Goal: Transaction & Acquisition: Purchase product/service

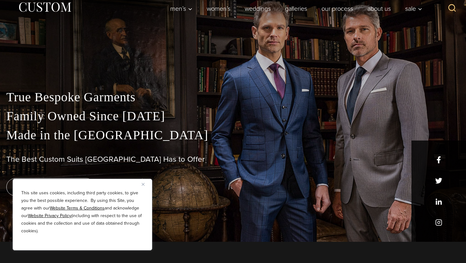
click at [141, 172] on div "True Bespoke Garments Family Owned Since 1913 Made in the United States The Bes…" at bounding box center [233, 165] width 466 height 154
click at [141, 179] on div "This site uses cookies, including third party cookies, to give you the best pos…" at bounding box center [82, 215] width 139 height 72
click at [147, 184] on button "Close" at bounding box center [146, 185] width 8 height 8
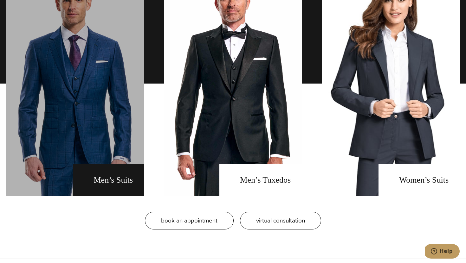
scroll to position [492, 0]
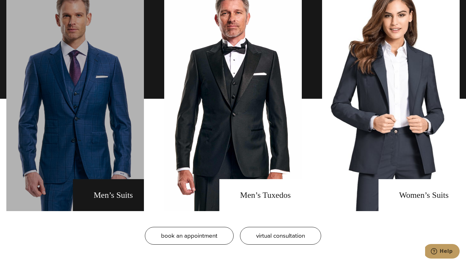
click at [126, 190] on link "men's suits" at bounding box center [75, 98] width 138 height 225
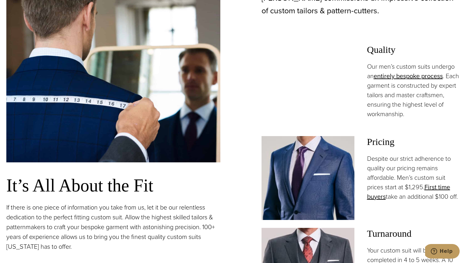
scroll to position [435, 0]
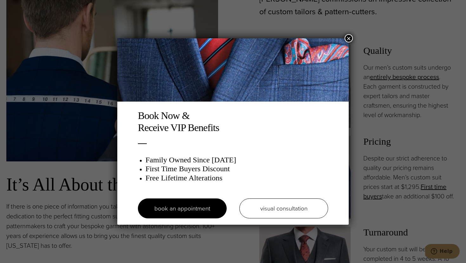
click at [351, 38] on button "×" at bounding box center [349, 38] width 8 height 8
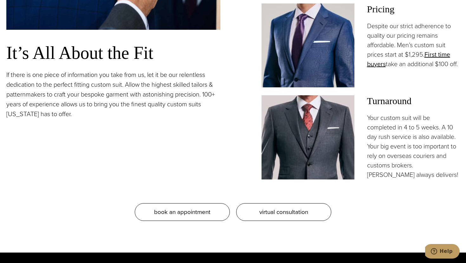
scroll to position [571, 0]
